Goal: Task Accomplishment & Management: Complete application form

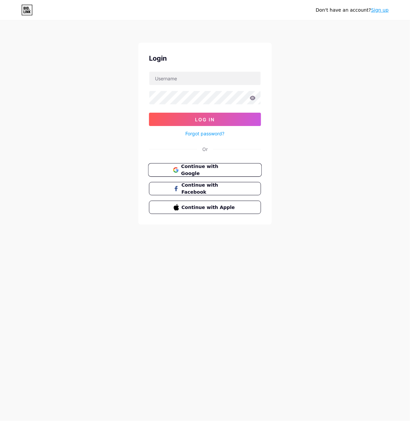
click at [195, 165] on button "Continue with Google" at bounding box center [205, 170] width 114 height 14
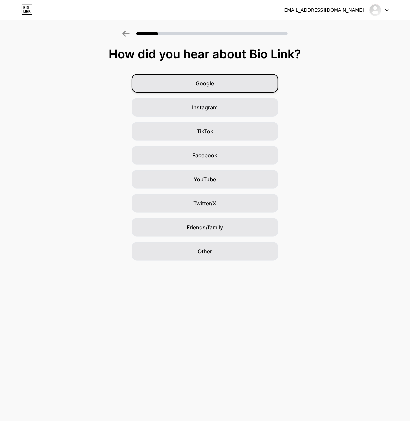
click at [206, 83] on span "Google" at bounding box center [205, 83] width 18 height 8
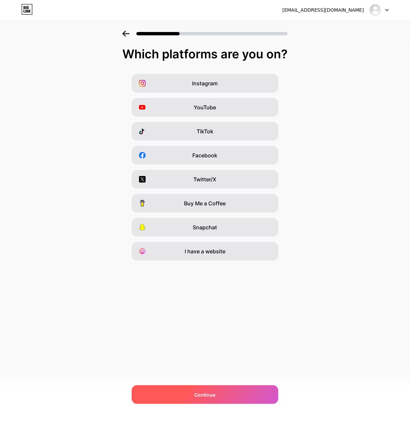
click at [223, 395] on div "Continue" at bounding box center [205, 394] width 147 height 19
click at [212, 403] on div "Continue" at bounding box center [205, 394] width 147 height 19
click at [212, 401] on div "Continue" at bounding box center [205, 394] width 147 height 19
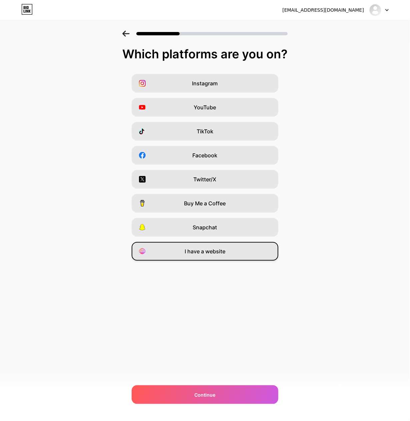
click at [214, 249] on span "I have a website" at bounding box center [205, 251] width 41 height 8
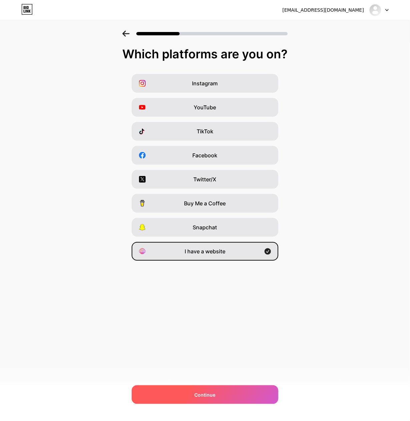
click at [205, 398] on div "Continue" at bounding box center [205, 394] width 147 height 19
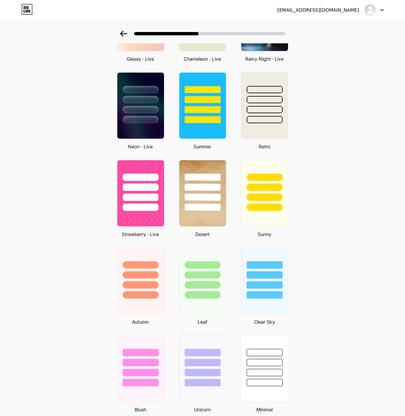
scroll to position [289, 0]
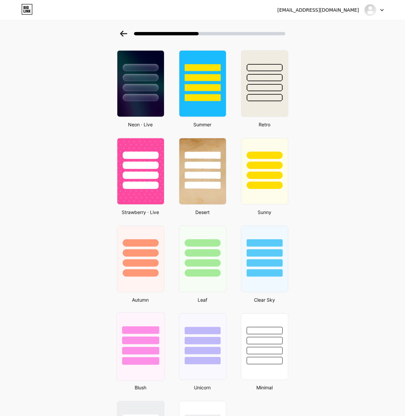
click at [155, 342] on div at bounding box center [140, 339] width 48 height 52
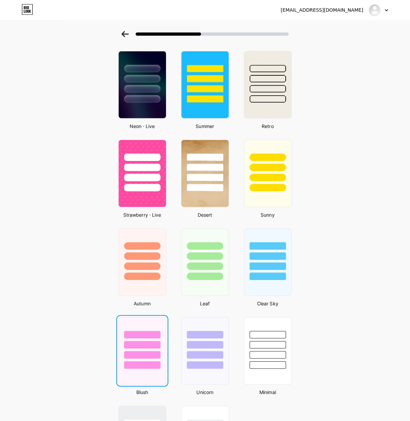
scroll to position [0, 0]
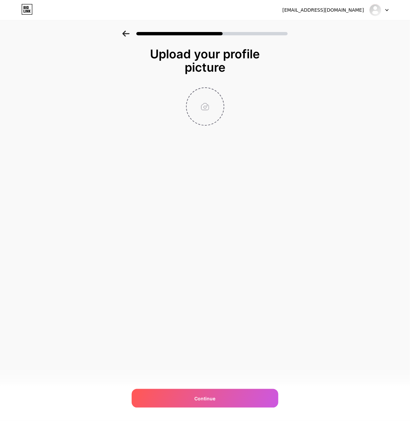
click at [205, 105] on input "file" at bounding box center [205, 106] width 37 height 37
type input "C:\fakepath\COVER PICTURE.jpg"
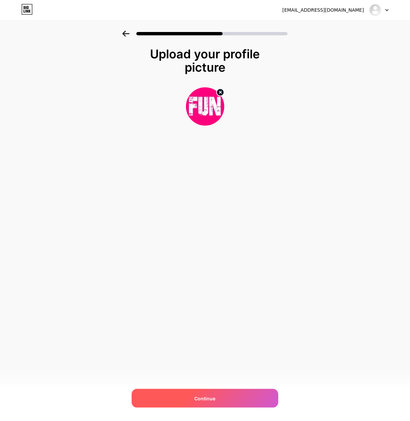
click at [197, 399] on span "Continue" at bounding box center [205, 398] width 21 height 7
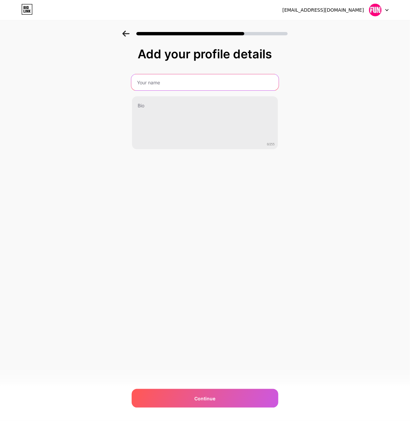
click at [168, 82] on input "text" at bounding box center [204, 82] width 147 height 16
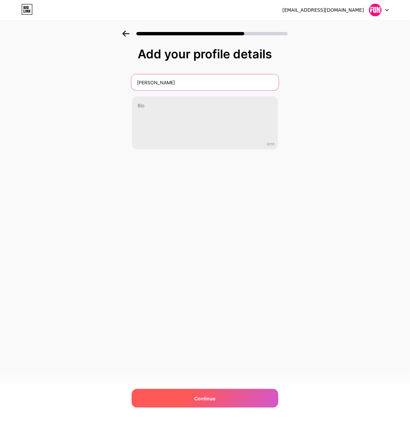
type input "[PERSON_NAME]"
click at [188, 400] on div "Continue" at bounding box center [205, 398] width 147 height 19
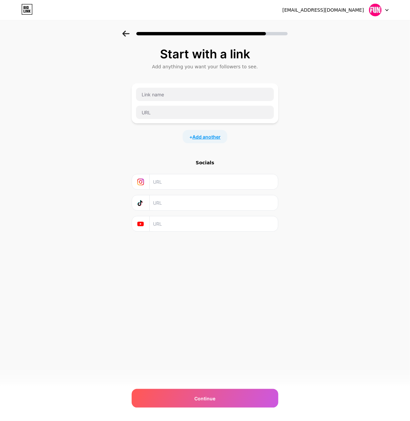
click at [208, 133] on span "Add another" at bounding box center [206, 136] width 28 height 7
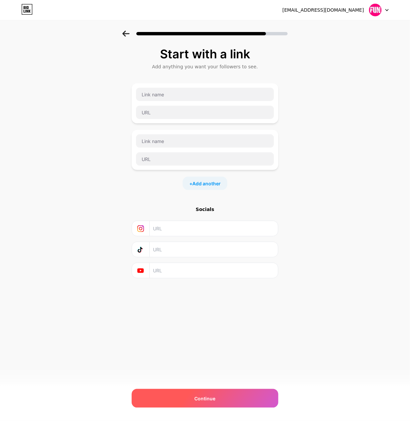
click at [194, 396] on div "Continue" at bounding box center [205, 398] width 147 height 19
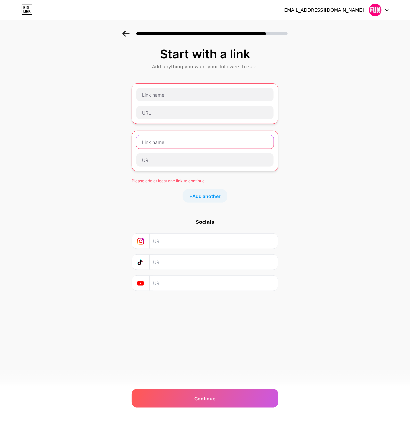
click at [198, 140] on input "text" at bounding box center [204, 141] width 137 height 13
click at [258, 171] on div "Please add at least one link to continue + Add another" at bounding box center [205, 142] width 147 height 119
click at [258, 101] on div at bounding box center [205, 104] width 138 height 32
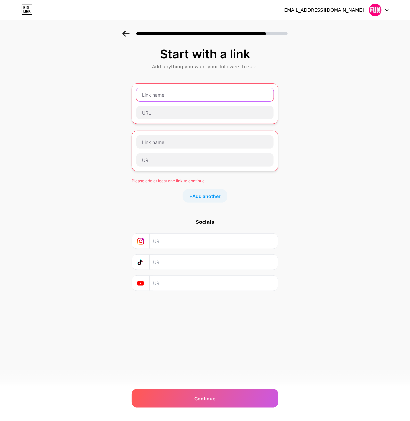
click at [187, 94] on input "text" at bounding box center [204, 94] width 137 height 13
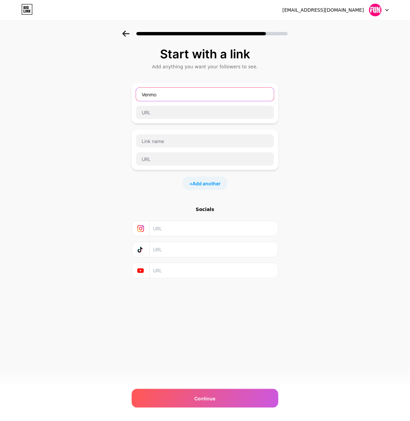
type input "Venmo"
